Goal: Task Accomplishment & Management: Manage account settings

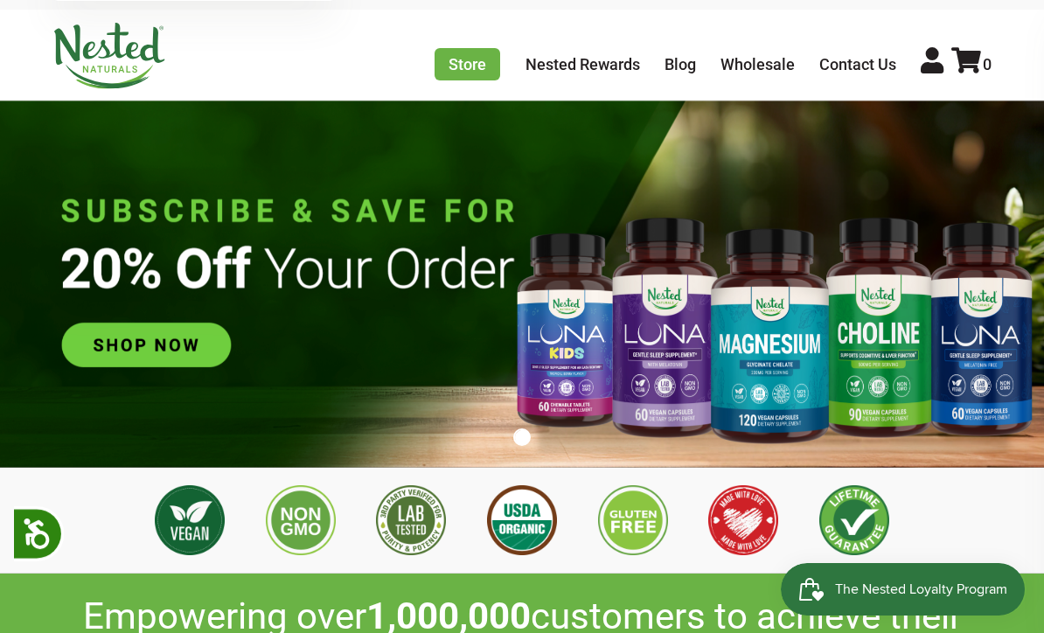
click at [932, 74] on link at bounding box center [932, 60] width 23 height 31
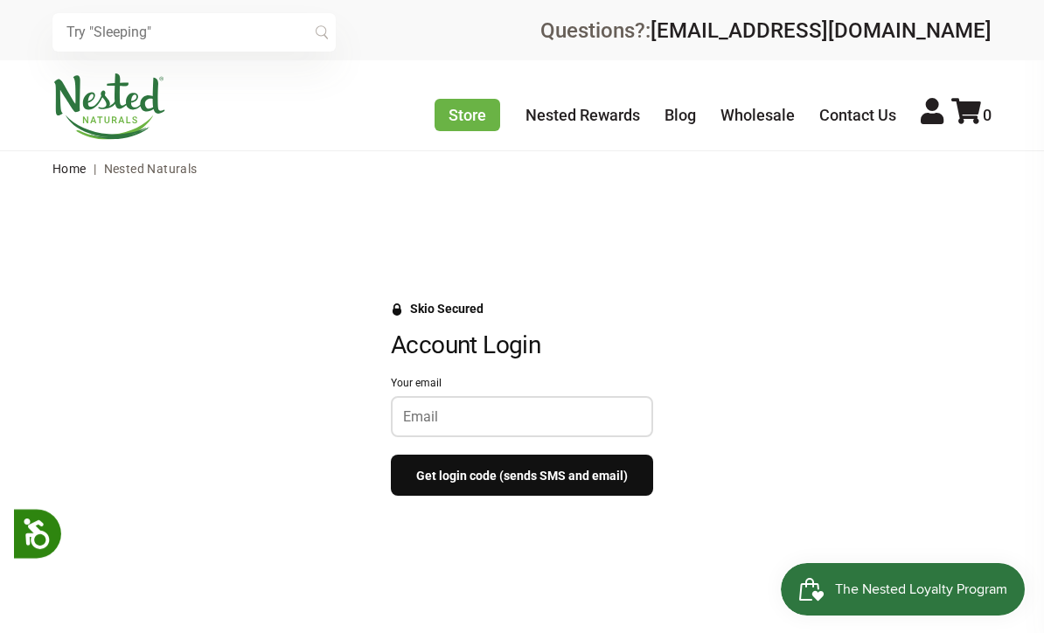
click at [482, 414] on input "Your email" at bounding box center [522, 416] width 238 height 17
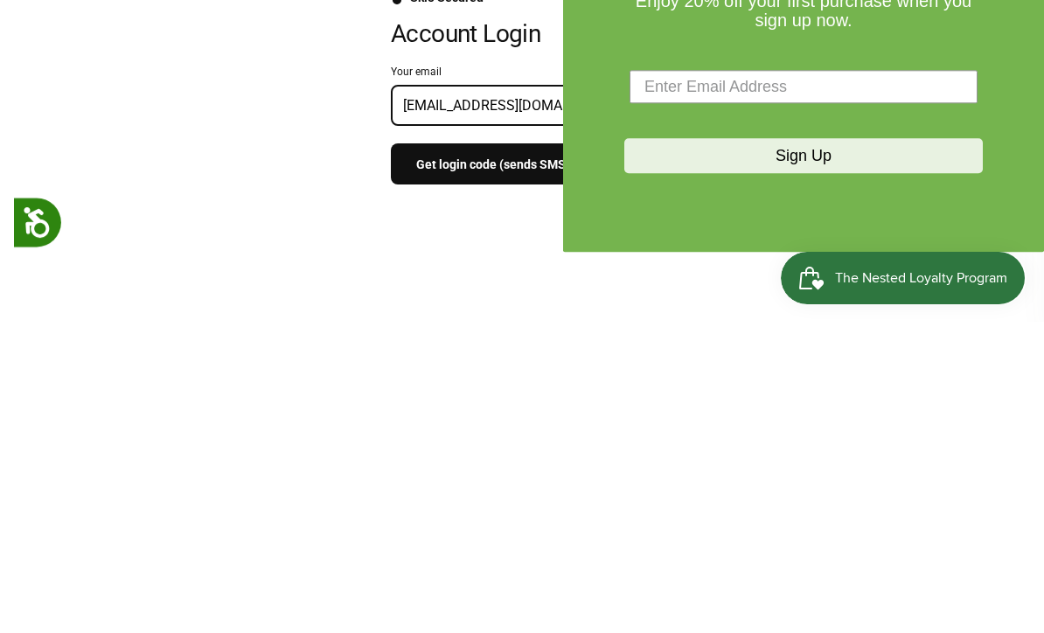
click at [180, 302] on div "Skio Secured Account Login Your email gilfollini@gmail.com Get login code (send…" at bounding box center [521, 408] width 1009 height 212
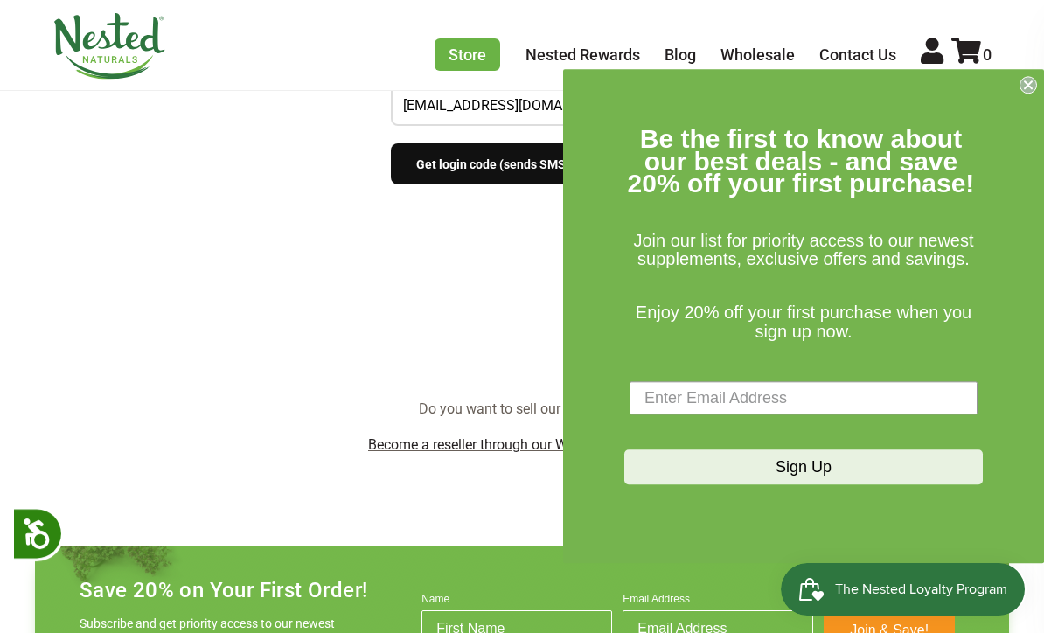
click at [1036, 94] on icon "Close dialog" at bounding box center [1028, 84] width 17 height 17
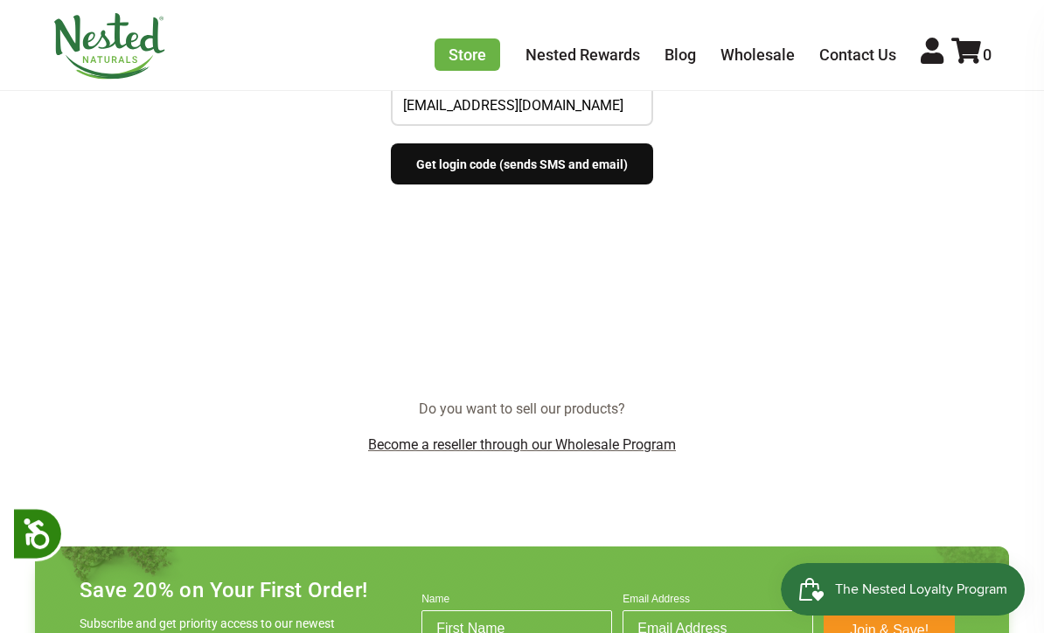
click at [901, 251] on div at bounding box center [522, 254] width 1044 height 76
click at [616, 102] on input "gilfollini@gmail.com" at bounding box center [522, 105] width 238 height 17
type input "gilfollini@gmail.com"
click at [522, 163] on button "Get login code (sends SMS and email)" at bounding box center [522, 163] width 262 height 41
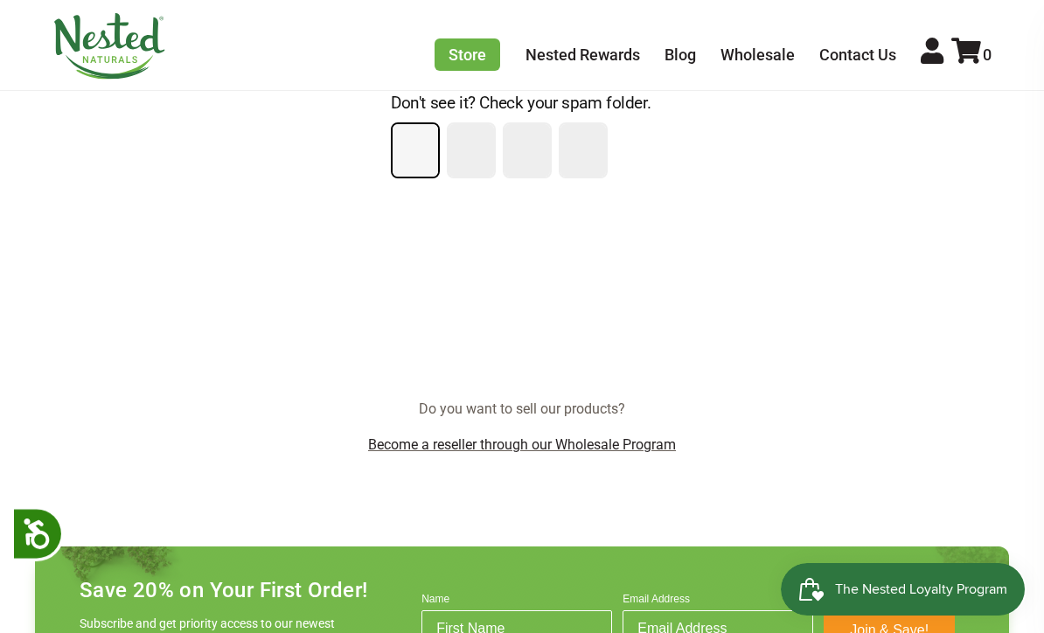
click at [415, 143] on input "Please enter your pin code" at bounding box center [415, 150] width 45 height 52
type input "9"
type input "4"
type input "2"
type input "4"
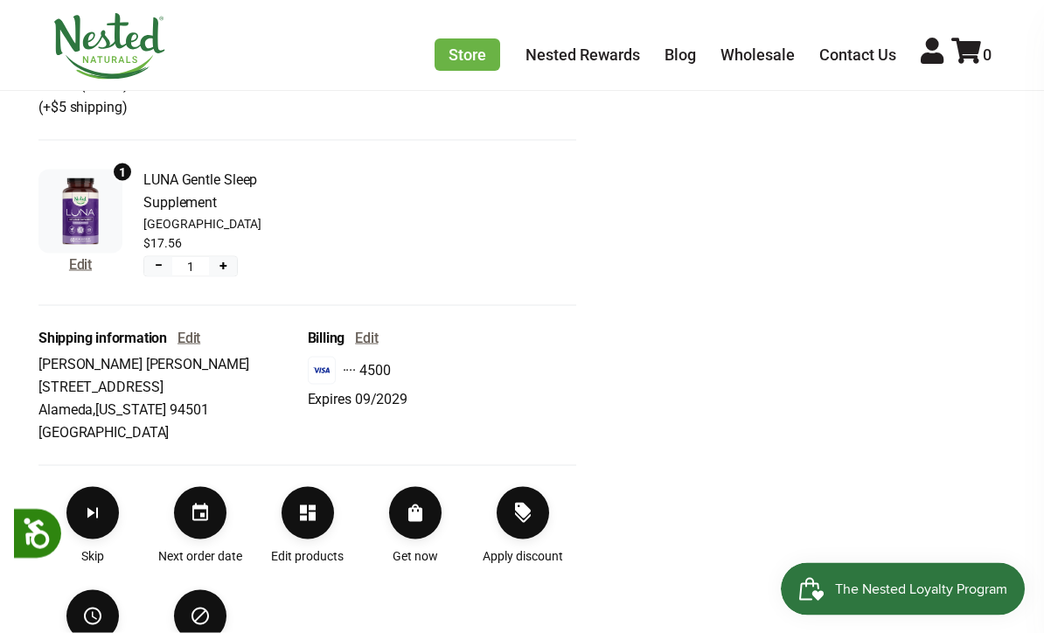
scroll to position [452, 0]
click at [206, 611] on icon "Cancel" at bounding box center [200, 615] width 21 height 21
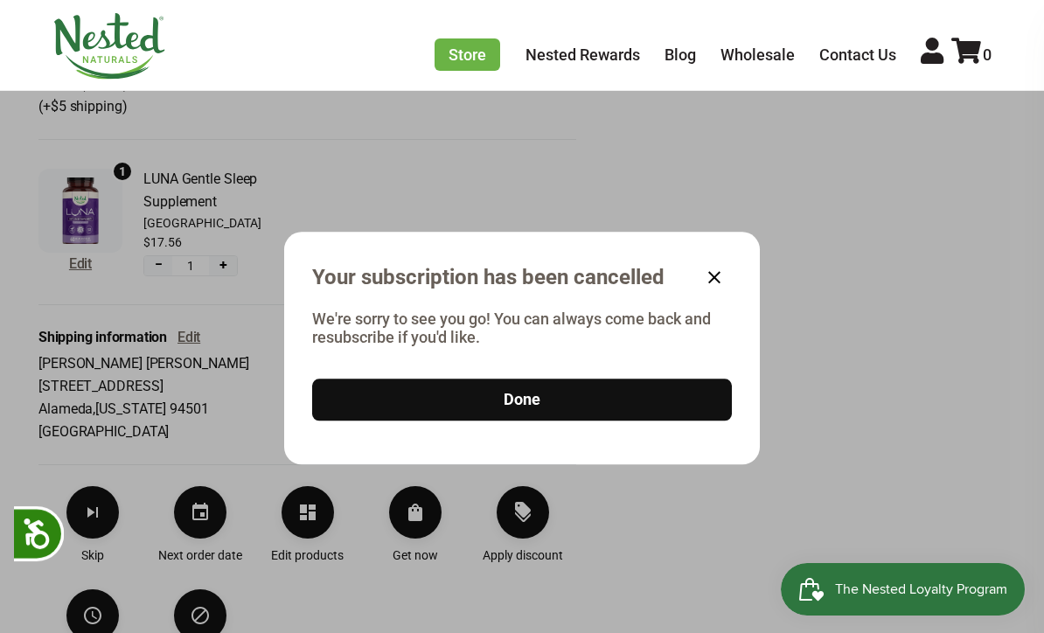
click at [517, 421] on button "Done" at bounding box center [522, 400] width 420 height 42
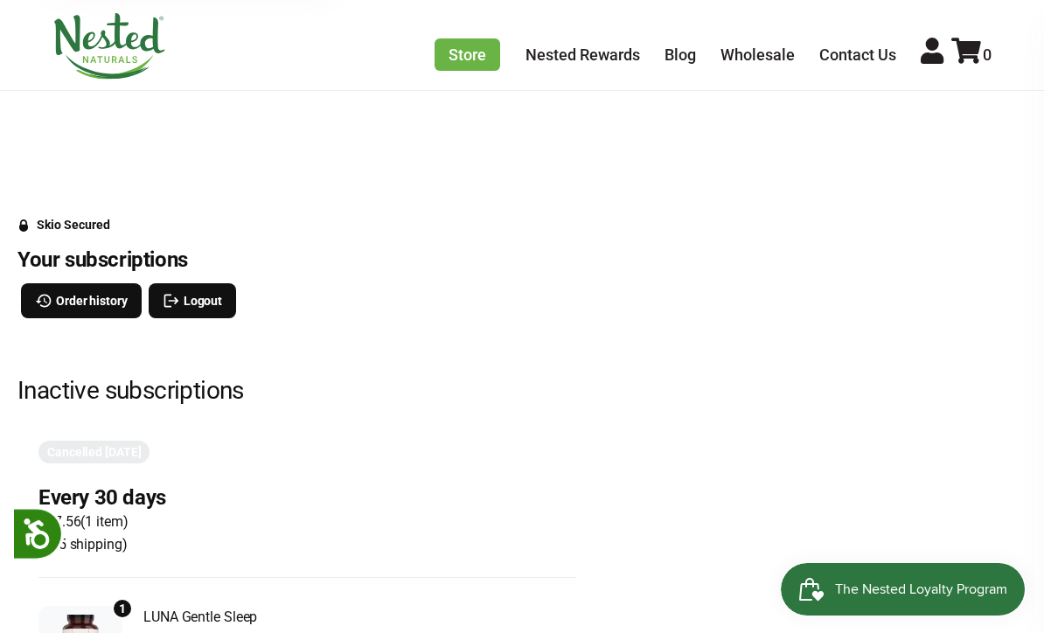
scroll to position [0, 0]
